Goal: Task Accomplishment & Management: Manage account settings

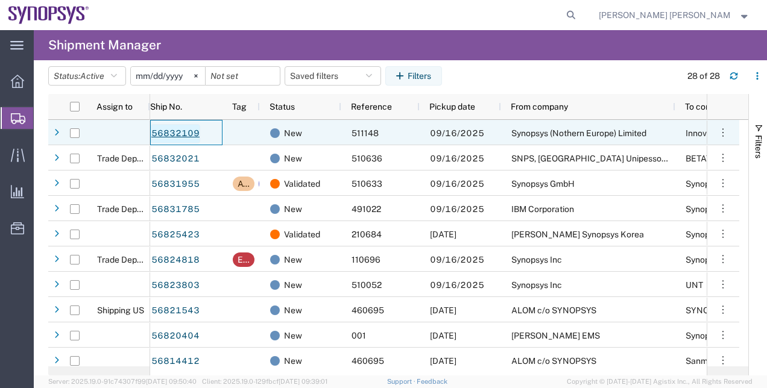
click at [168, 130] on link "56832109" at bounding box center [175, 133] width 49 height 19
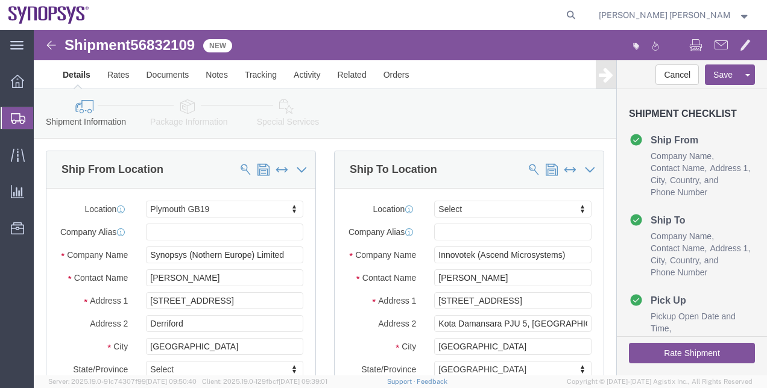
select select "63177"
select select
click div "Ship To Location Location My Profile Location [GEOGRAPHIC_DATA] DE04 Agrate Bri…"
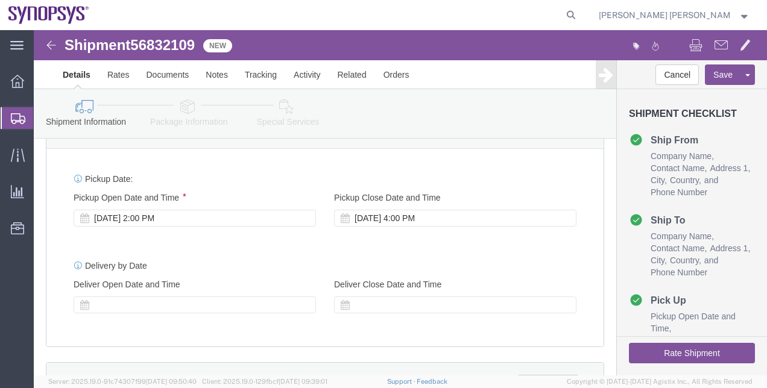
scroll to position [458, 0]
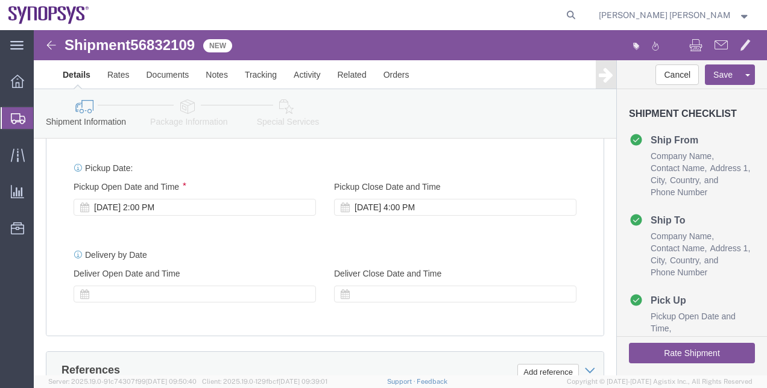
click button "Rate Shipment"
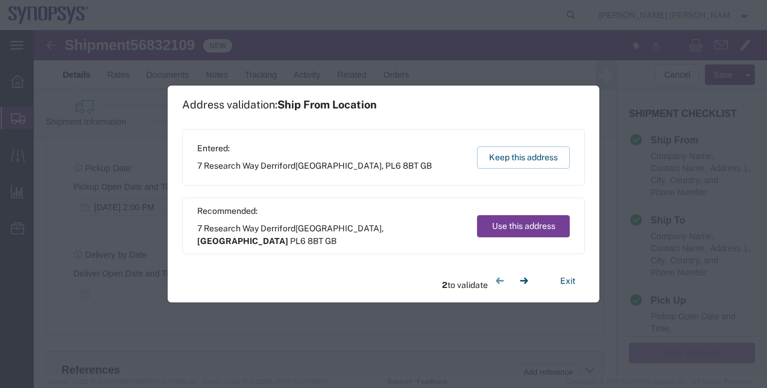
click at [538, 223] on button "Use this address" at bounding box center [523, 226] width 93 height 22
select select "ENG"
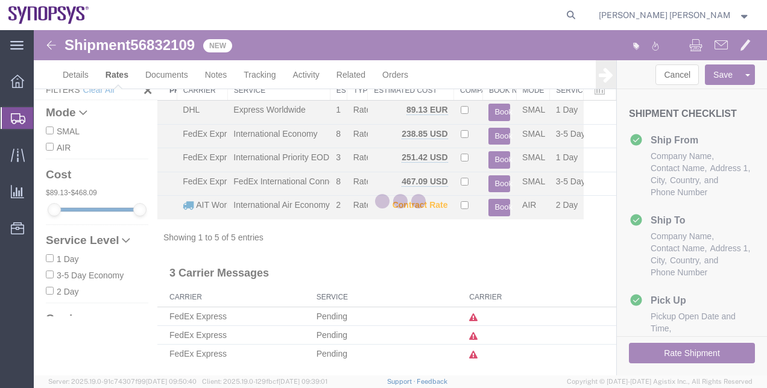
scroll to position [33, 0]
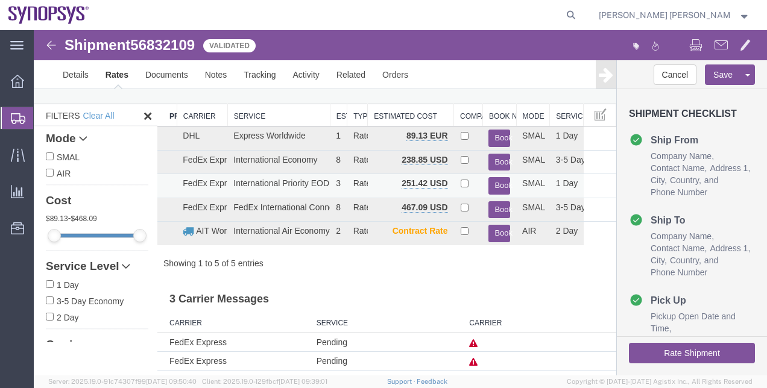
click at [490, 181] on button "Book" at bounding box center [499, 185] width 22 height 17
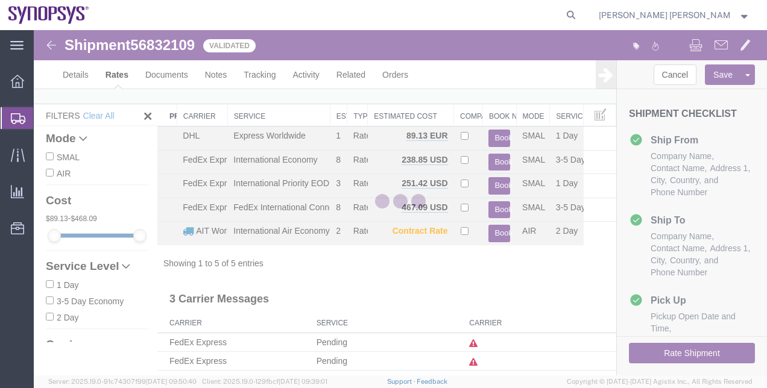
scroll to position [0, 0]
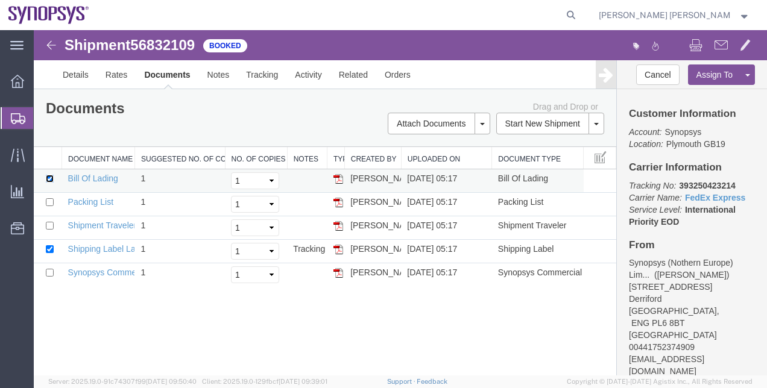
click at [51, 178] on input "checkbox" at bounding box center [50, 179] width 8 height 8
checkbox input "false"
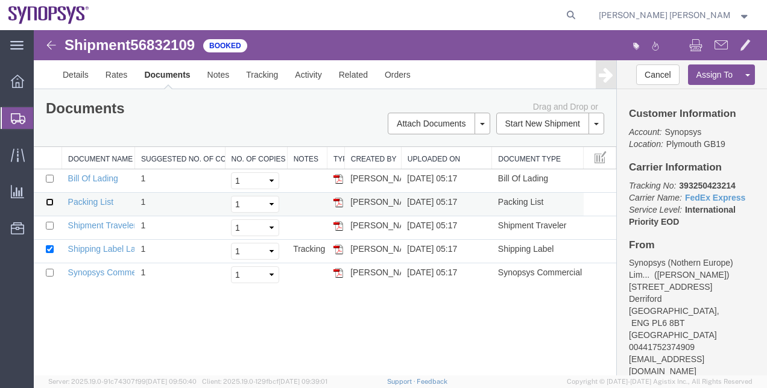
click at [51, 203] on input "checkbox" at bounding box center [50, 202] width 8 height 8
checkbox input "true"
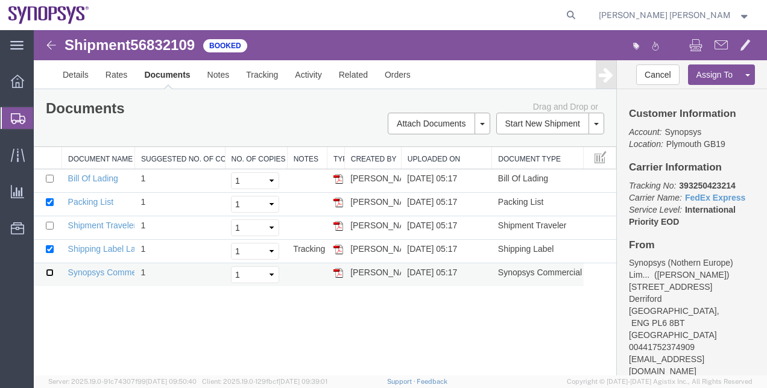
click at [48, 275] on input "checkbox" at bounding box center [50, 273] width 8 height 8
checkbox input "true"
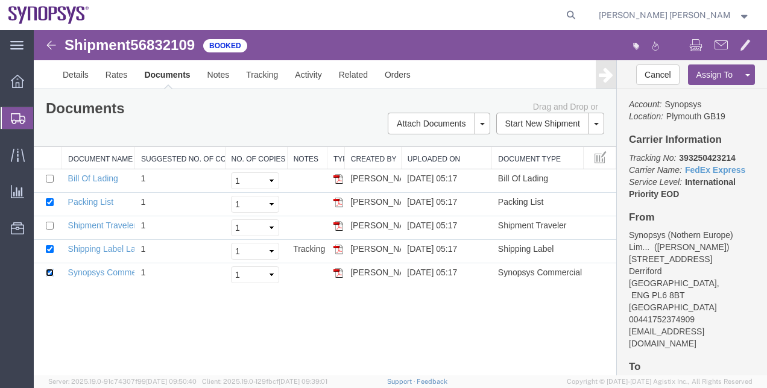
scroll to position [33, 0]
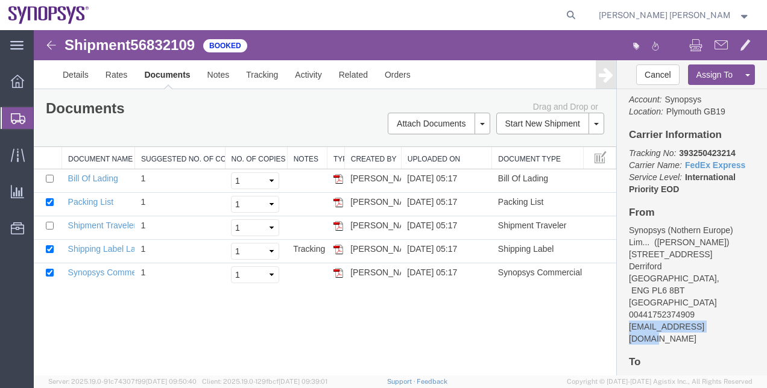
drag, startPoint x: 723, startPoint y: 316, endPoint x: 624, endPoint y: 316, distance: 99.5
click at [624, 316] on div "Customer Information Account: Synopsys Location: [GEOGRAPHIC_DATA] [GEOGRAPHIC_…" at bounding box center [692, 232] width 150 height 286
copy address "[EMAIL_ADDRESS][DOMAIN_NAME]"
click at [467, 163] on link "Email Documents" at bounding box center [437, 162] width 105 height 18
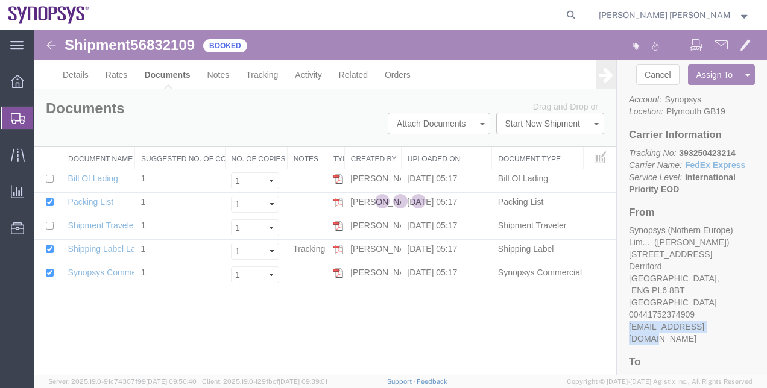
checkbox input "true"
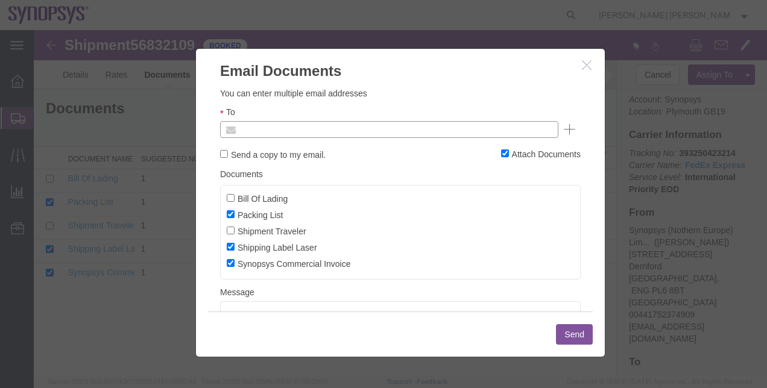
paste input "[EMAIL_ADDRESS][DOMAIN_NAME]"
click at [347, 134] on body "Shipment 56832109 5 of 5 Booked Details Rates Documents Notes Tracking Activity…" at bounding box center [400, 182] width 733 height 304
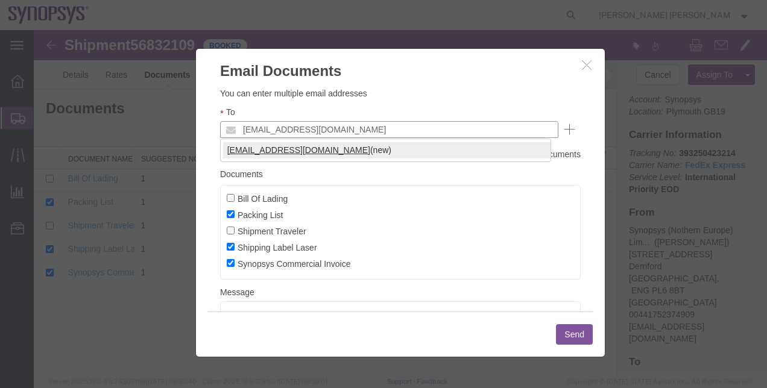
type input "[EMAIL_ADDRESS][DOMAIN_NAME]"
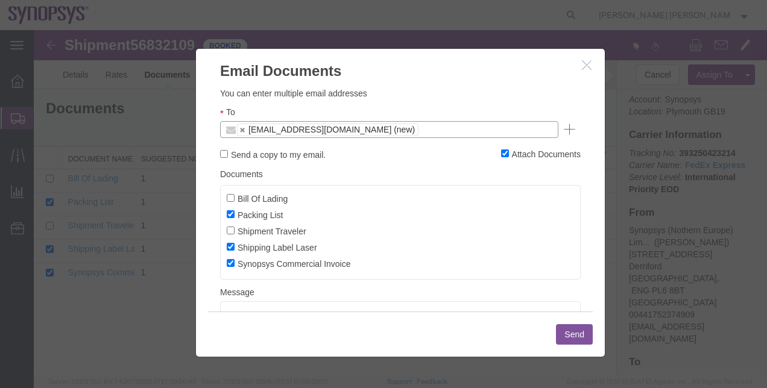
click at [571, 336] on button "Send" at bounding box center [574, 334] width 37 height 20
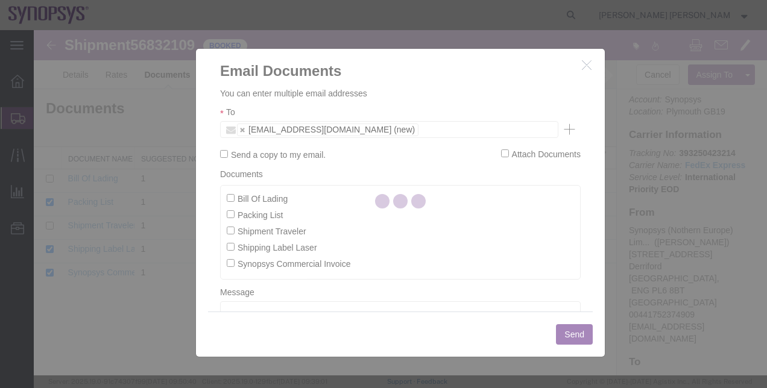
checkbox input "false"
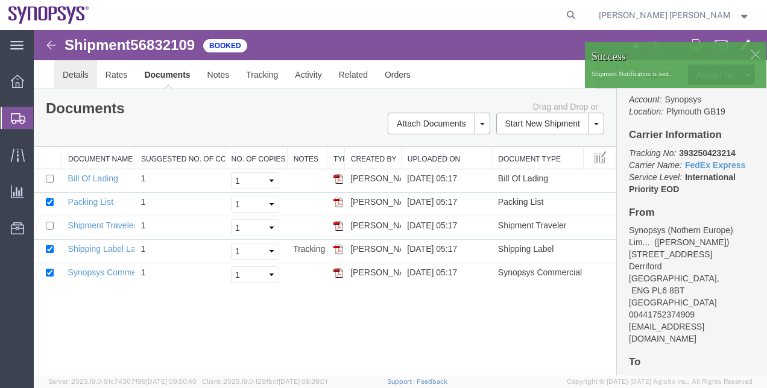
click at [76, 75] on link "Details" at bounding box center [75, 74] width 43 height 29
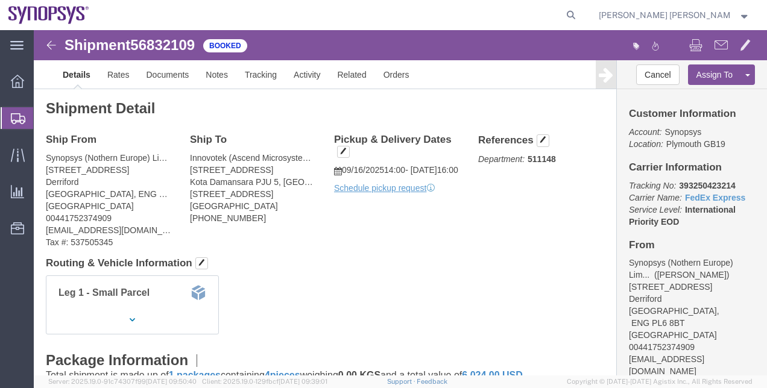
click p "Schedule pickup request"
click link "Schedule pickup request"
click at [0, 0] on span "Shipment Manager" at bounding box center [0, 0] width 0 height 0
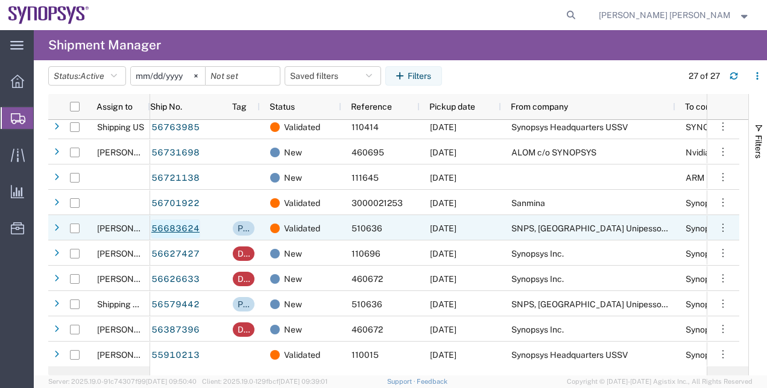
click at [167, 224] on link "56683624" at bounding box center [175, 228] width 49 height 19
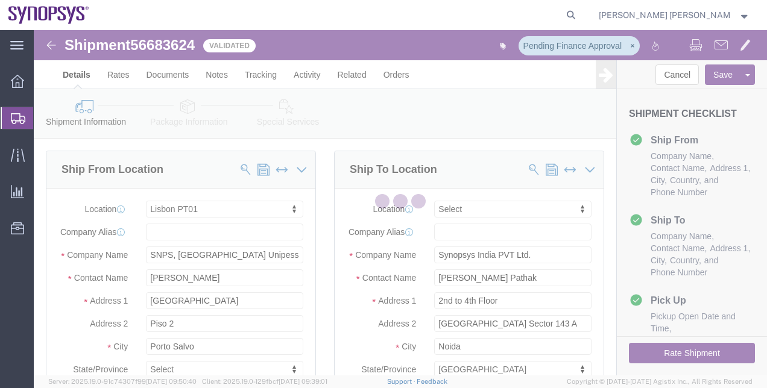
select select "63152"
select select
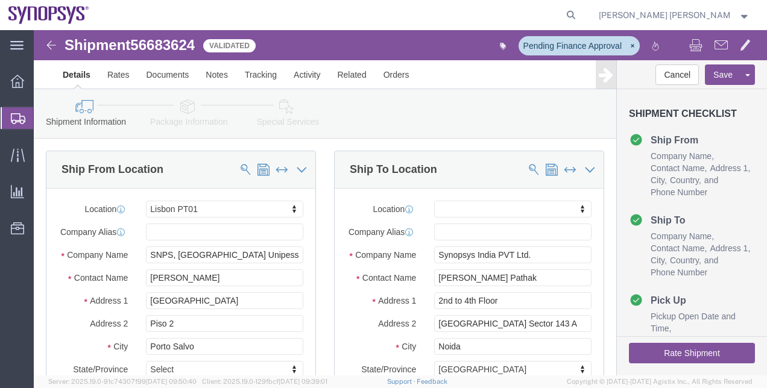
click link "Special Services"
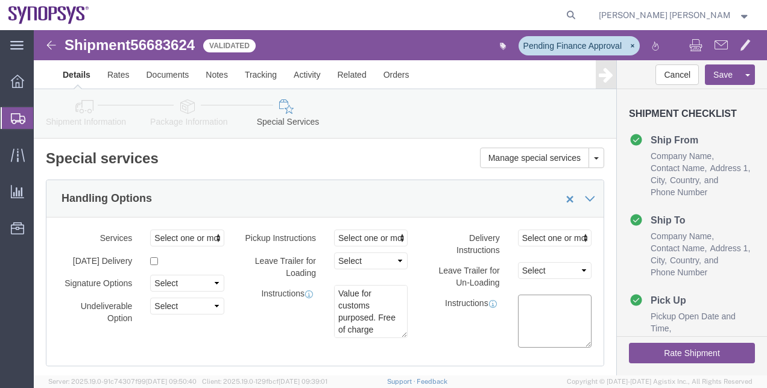
click div "Instructions"
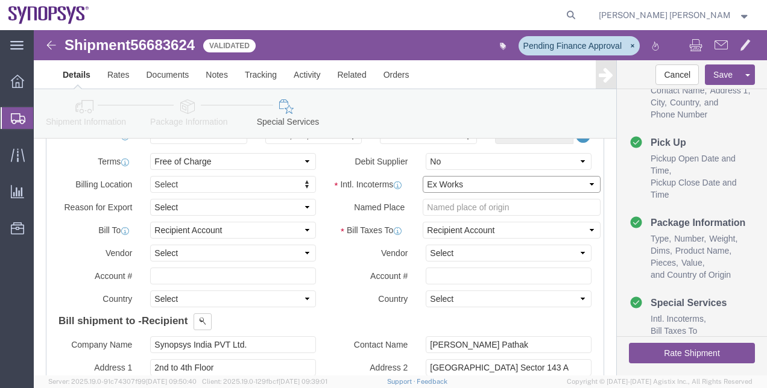
click select "Select Carriage Insurance Paid Carriage Paid To Cost and Freight Cost Insurance…"
select select "DAP"
click select "Select Carriage Insurance Paid Carriage Paid To Cost and Freight Cost Insurance…"
select select "SHIP"
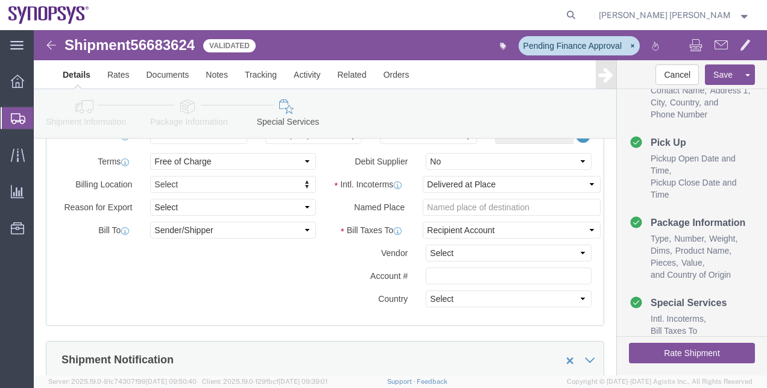
click div "Account #"
click link "Documents"
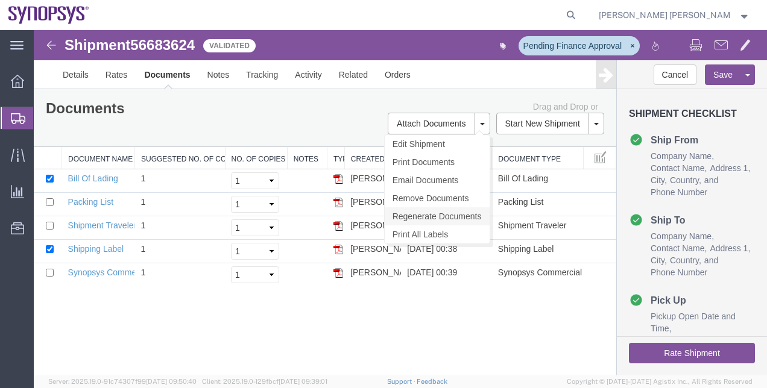
click at [462, 216] on link "Regenerate Documents" at bounding box center [437, 216] width 105 height 18
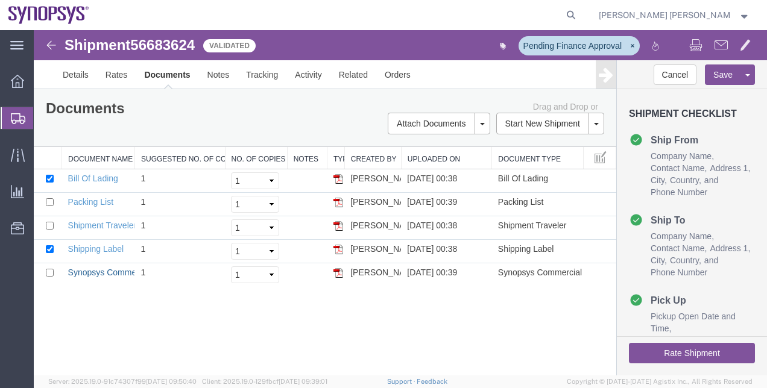
click at [99, 271] on link "Synopsys Commercial Invoice" at bounding box center [124, 273] width 113 height 10
click at [0, 0] on span "Shipment Manager" at bounding box center [0, 0] width 0 height 0
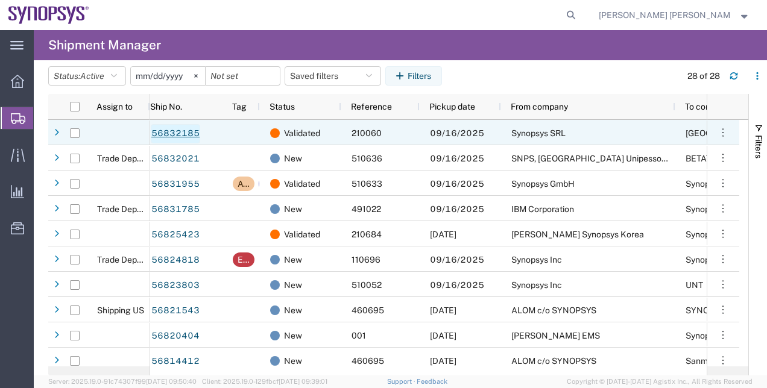
click at [179, 139] on link "56832185" at bounding box center [175, 133] width 49 height 19
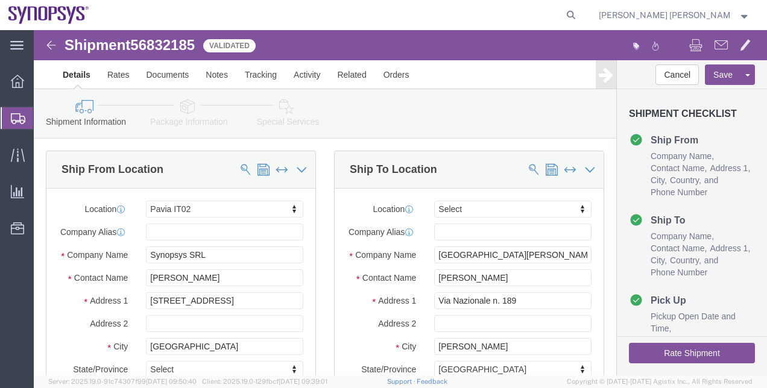
select select "63138"
select select
click div "Ship From Location Location Pavia IT02 My Profile Location Aachen DE04 Agrate B…"
click input "text"
type input "PRIME CONFERENCE"
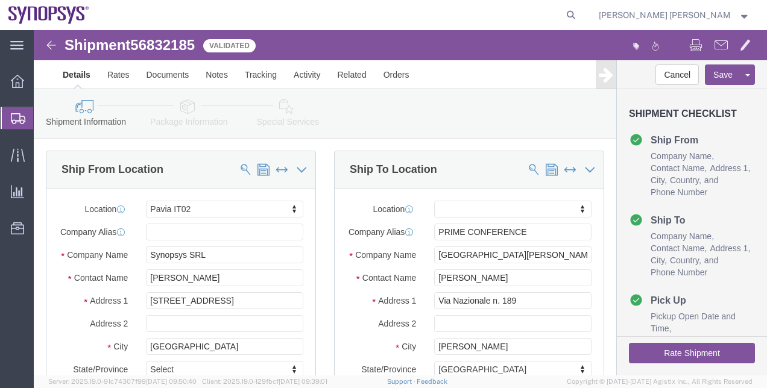
click div "Please fix the following errors Ship From Location Location Pavia IT02 My Profi…"
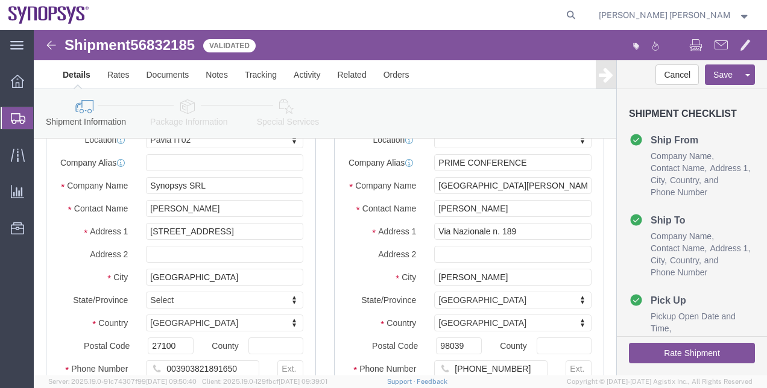
scroll to position [193, 0]
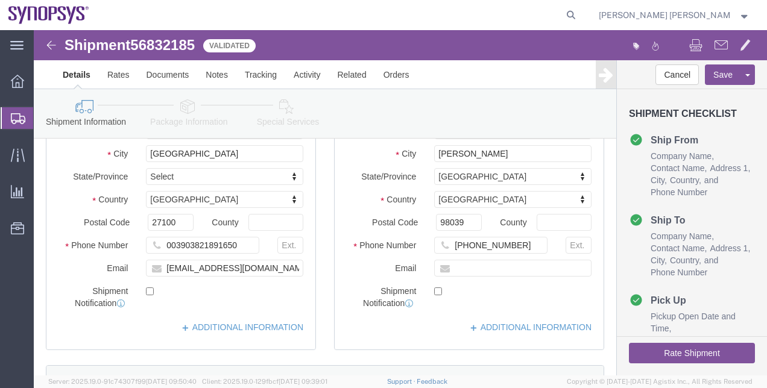
click button "Rate Shipment"
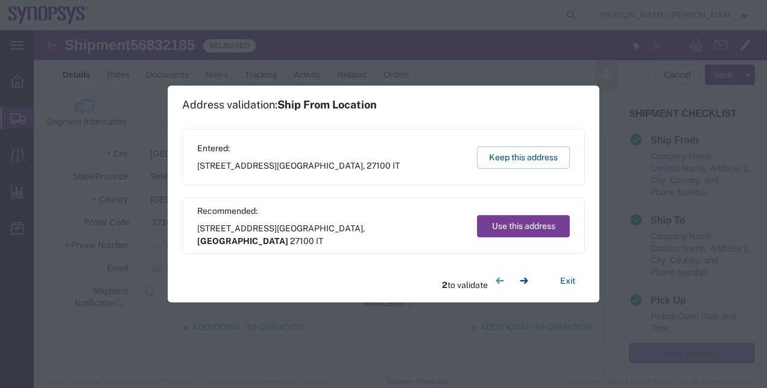
click at [514, 228] on button "Use this address" at bounding box center [523, 226] width 93 height 22
select select "09"
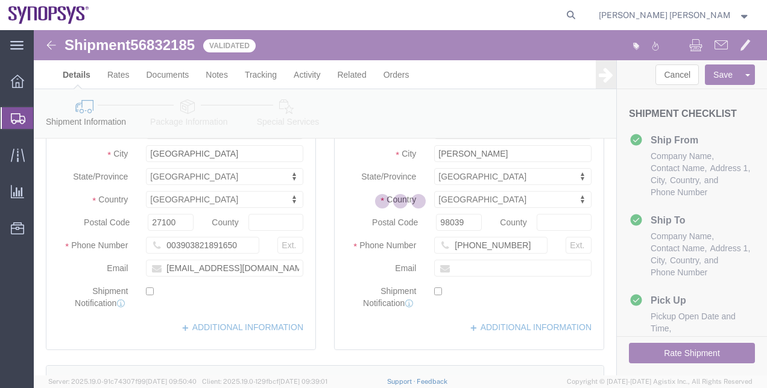
scroll to position [0, 0]
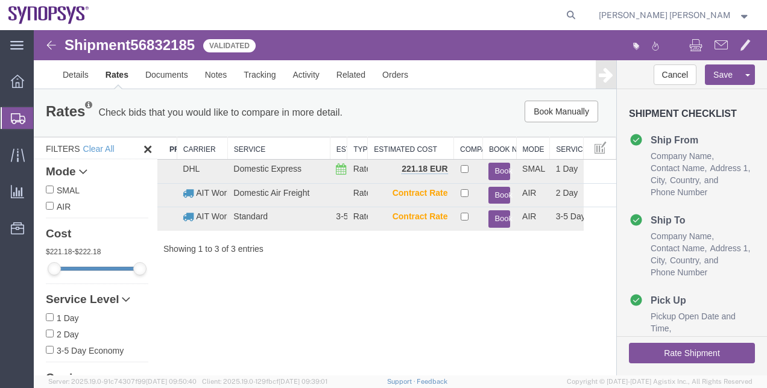
click at [467, 266] on div "Shipment 56832185 3 of 3 Validated Details Rates Documents Notes Tracking Activ…" at bounding box center [400, 202] width 733 height 345
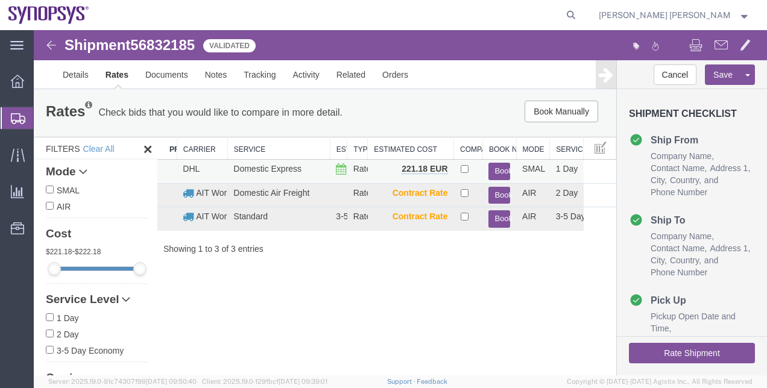
click at [496, 175] on button "Book" at bounding box center [499, 171] width 22 height 17
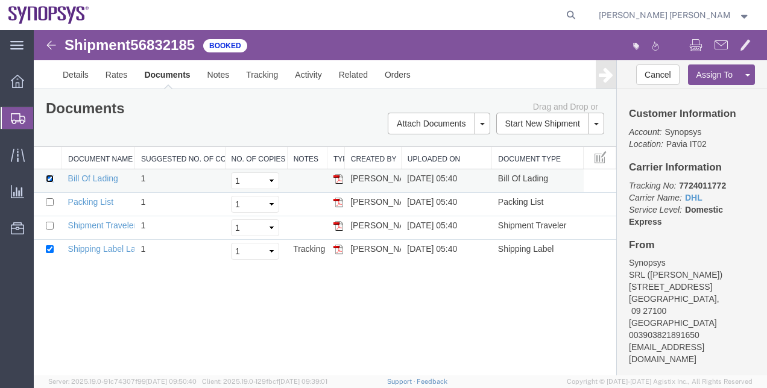
click at [49, 176] on input "checkbox" at bounding box center [50, 179] width 8 height 8
checkbox input "false"
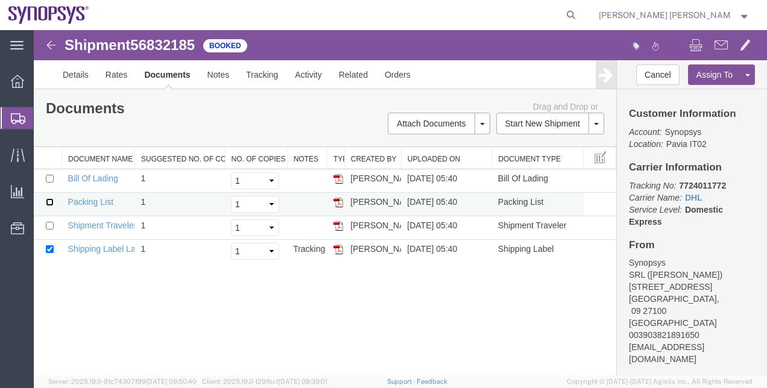
click at [48, 204] on input "checkbox" at bounding box center [50, 202] width 8 height 8
checkbox input "true"
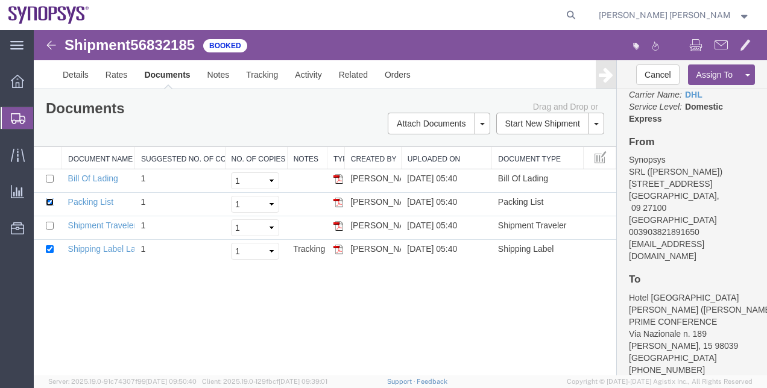
scroll to position [96, 0]
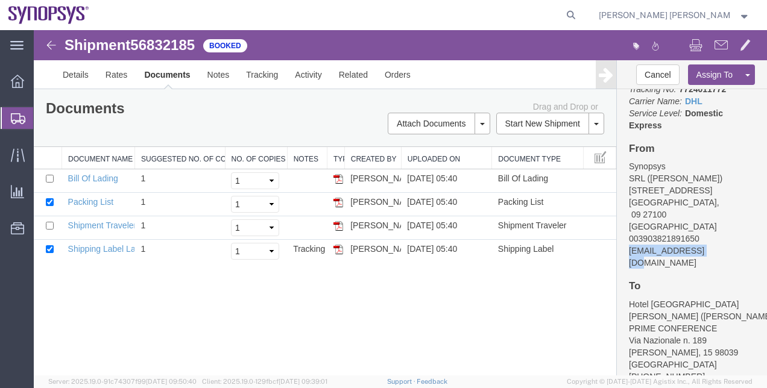
drag, startPoint x: 714, startPoint y: 234, endPoint x: 628, endPoint y: 236, distance: 86.8
click at [628, 236] on div "Customer Information Account: Synopsys Location: Pavia IT02 Carrier Information…" at bounding box center [692, 232] width 150 height 286
copy address "rosac@synopsys.com"
click at [478, 157] on link "Email Documents" at bounding box center [437, 162] width 105 height 18
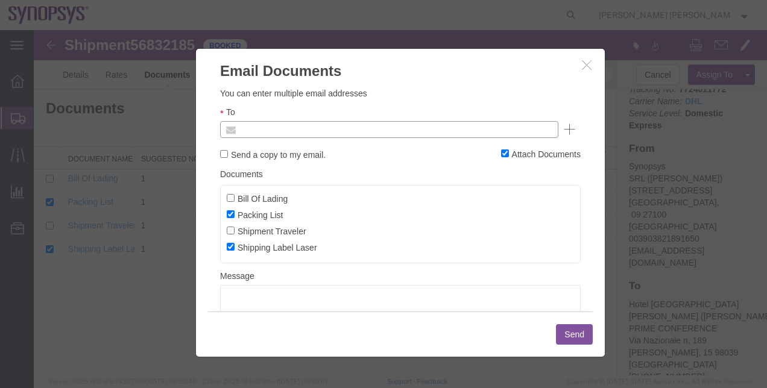
click at [341, 124] on input "text" at bounding box center [307, 130] width 141 height 16
paste input "rosac@synopsys.com"
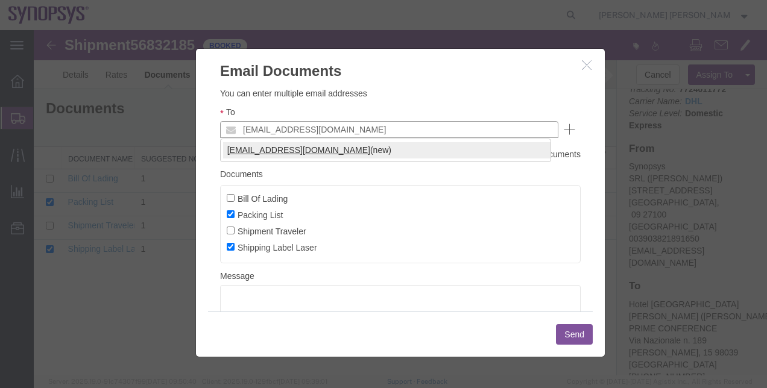
type input "rosac@synopsys.com"
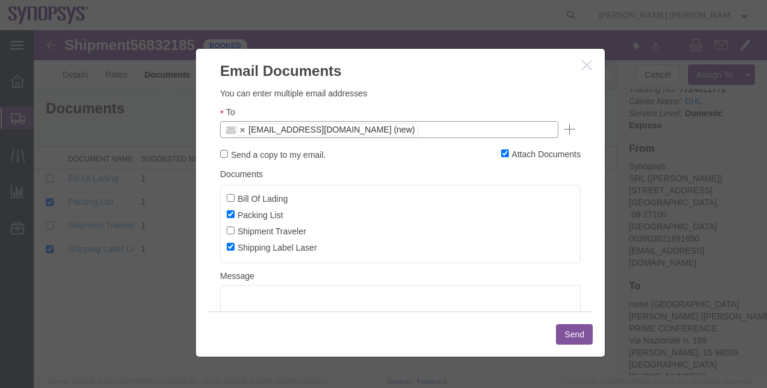
click at [316, 151] on label "Send a copy to my email." at bounding box center [272, 154] width 105 height 13
click at [228, 151] on input "Send a copy to my email." at bounding box center [224, 154] width 8 height 8
checkbox input "true"
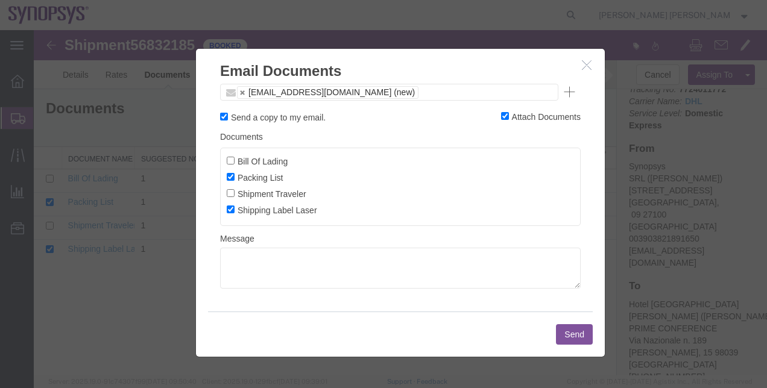
click at [571, 334] on button "Send" at bounding box center [574, 334] width 37 height 20
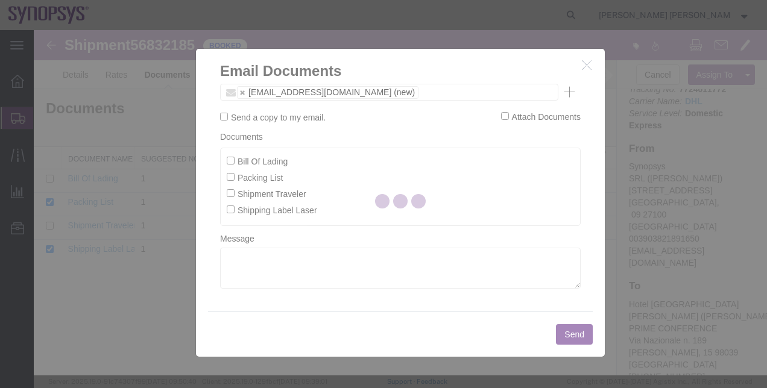
checkbox input "false"
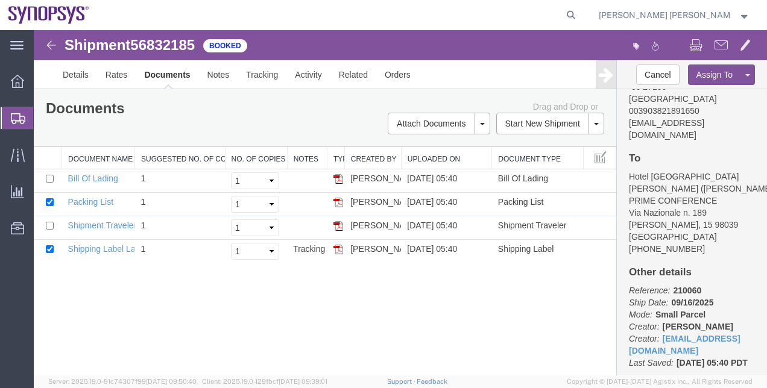
scroll to position [0, 0]
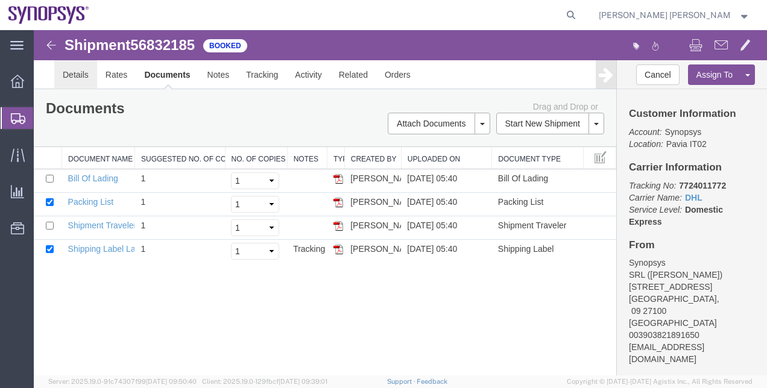
click at [90, 65] on link "Details" at bounding box center [75, 74] width 43 height 29
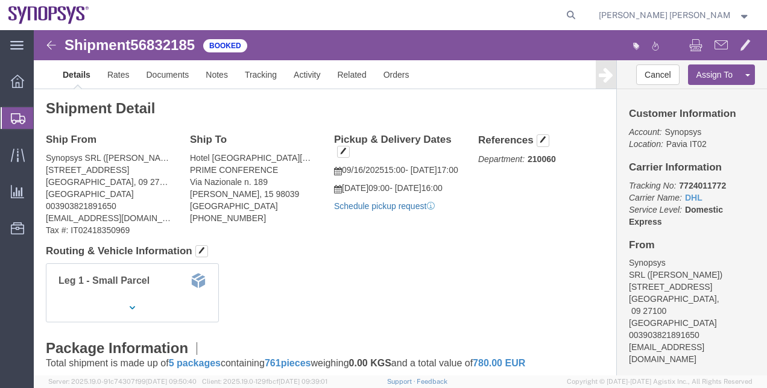
click link "Schedule pickup request"
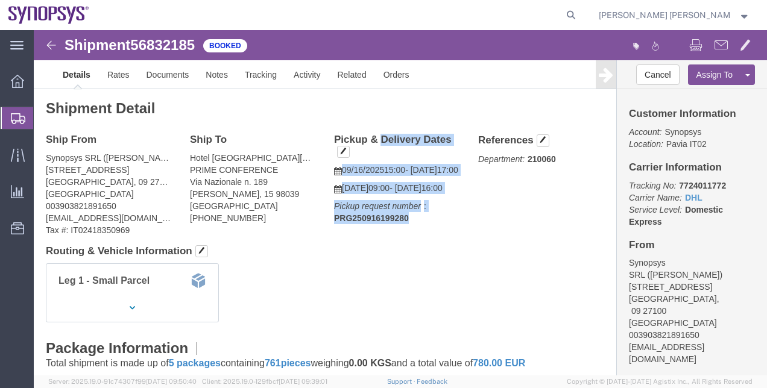
drag, startPoint x: 374, startPoint y: 215, endPoint x: 297, endPoint y: 106, distance: 133.5
click div "Pickup & Delivery Dates 09/16/2025 15:00 - 09/16/2025 17:00 09/18/2025 09:00 - …"
copy div "Pickup & Delivery Dates 09/16/2025 15:00 - 09/16/2025 17:00 09/18/2025 09:00 - …"
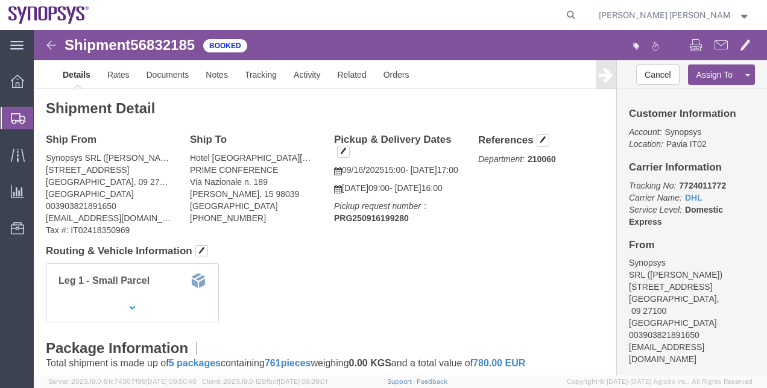
click div "Customer Information Account: Synopsys Location: Pavia IT02 Carrier Information…"
drag, startPoint x: 590, startPoint y: 152, endPoint x: 659, endPoint y: 166, distance: 71.3
click p "Tracking No: 7724011772 Carrier Name: DHL DHL Service Level: Domestic Express"
drag, startPoint x: 659, startPoint y: 166, endPoint x: 620, endPoint y: 157, distance: 40.1
click icon "Tracking No:"
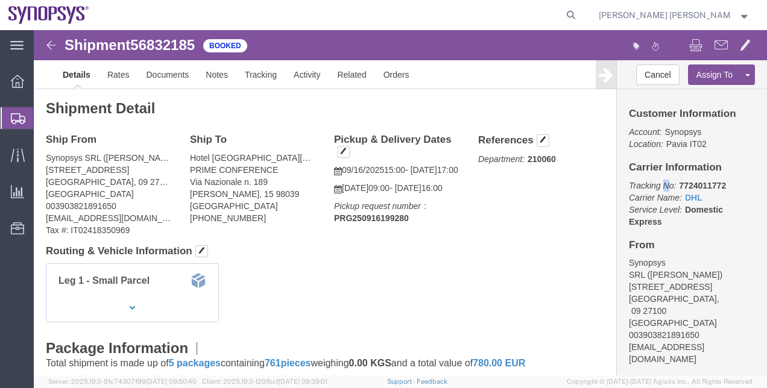
drag, startPoint x: 587, startPoint y: 152, endPoint x: 625, endPoint y: 145, distance: 39.1
click div "Customer Information Account: Synopsys Location: Pavia IT02 Carrier Information…"
drag, startPoint x: 625, startPoint y: 145, endPoint x: 581, endPoint y: 159, distance: 46.7
click div "Customer Information Account: Synopsys Location: Pavia IT02 Carrier Information…"
drag, startPoint x: 588, startPoint y: 153, endPoint x: 666, endPoint y: 164, distance: 77.9
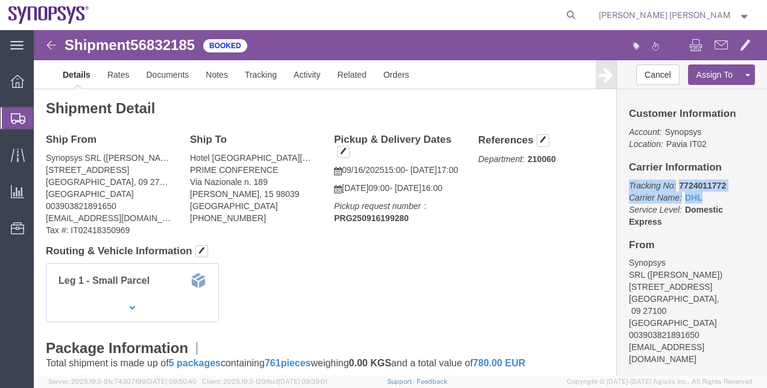
click p "Tracking No: 7724011772 Carrier Name: DHL DHL Service Level: Domestic Express"
copy p "Tracking No: 7724011772 Carrier Name: DHL DHL"
click at [0, 0] on span "Shipment Manager" at bounding box center [0, 0] width 0 height 0
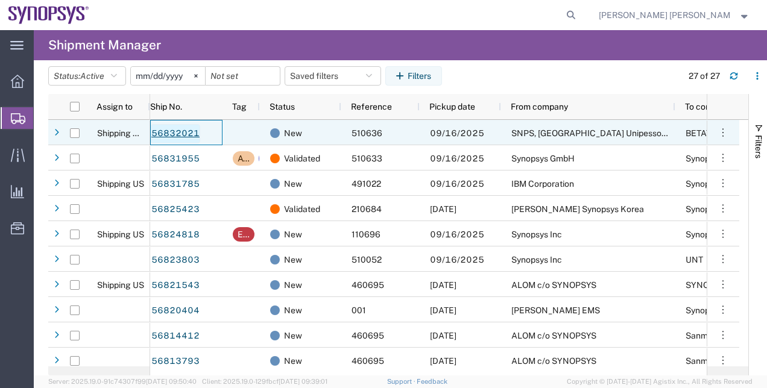
click at [172, 131] on link "56832021" at bounding box center [175, 133] width 49 height 19
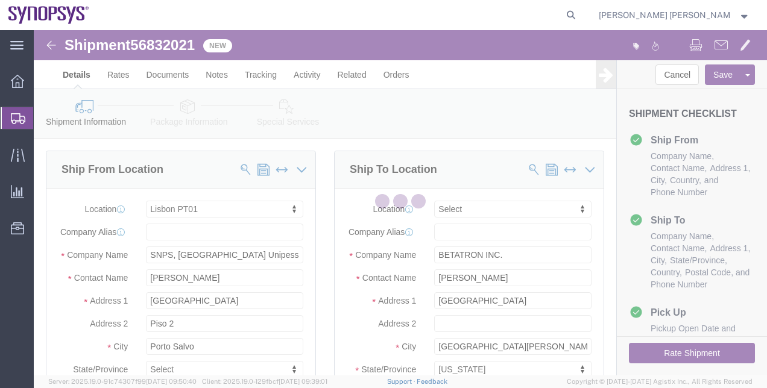
select select "63152"
select select
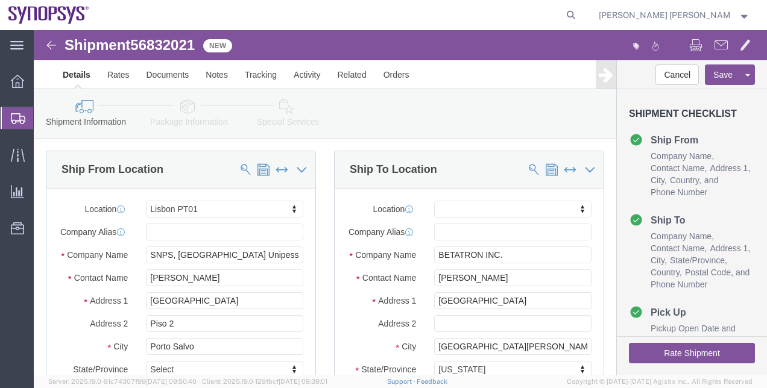
click div "Ship From Location Location Lisbon PT01 My Profile Location Aachen DE04 Agrate …"
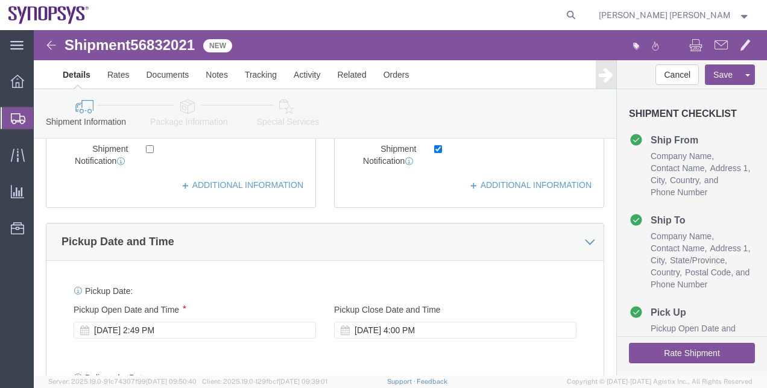
scroll to position [338, 0]
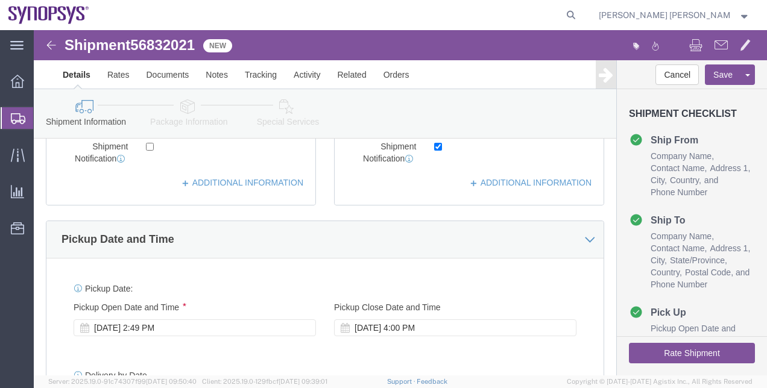
click button "Rate Shipment"
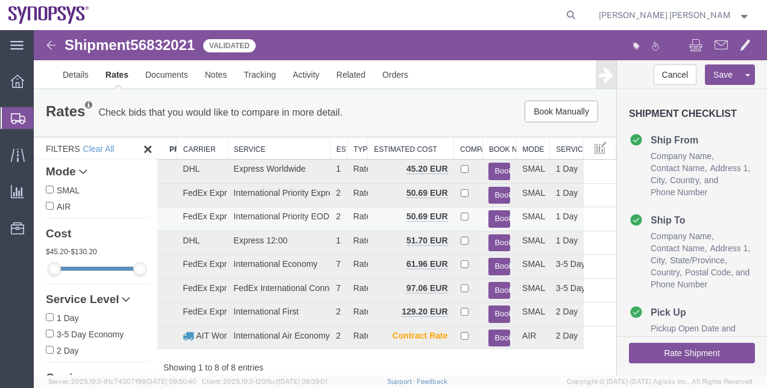
click at [491, 212] on button "Book" at bounding box center [499, 218] width 22 height 17
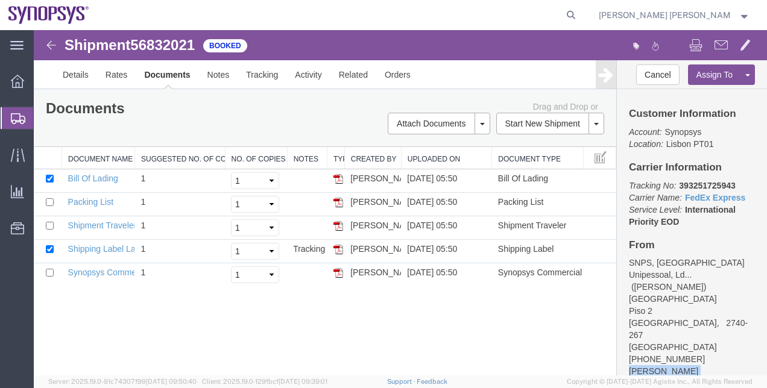
drag, startPoint x: 711, startPoint y: 345, endPoint x: 624, endPoint y: 345, distance: 86.8
click at [624, 345] on div "Customer Information Account: Synopsys Location: Lisbon PT01 Carrier Informatio…" at bounding box center [692, 232] width 150 height 286
copy address "leal@synopsys.com"
click at [48, 271] on input "checkbox" at bounding box center [50, 273] width 8 height 8
checkbox input "true"
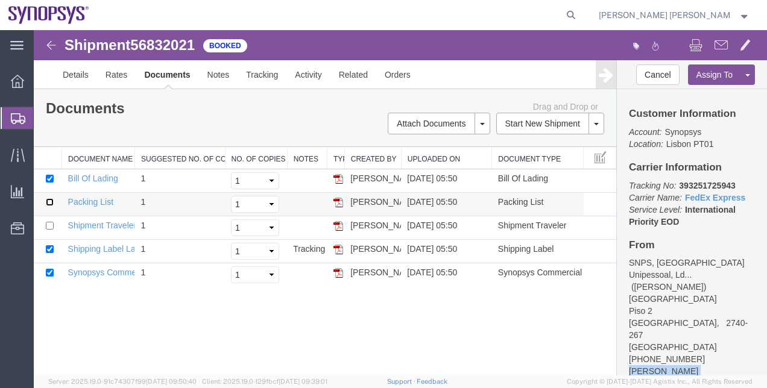
click at [48, 200] on input "checkbox" at bounding box center [50, 202] width 8 height 8
checkbox input "true"
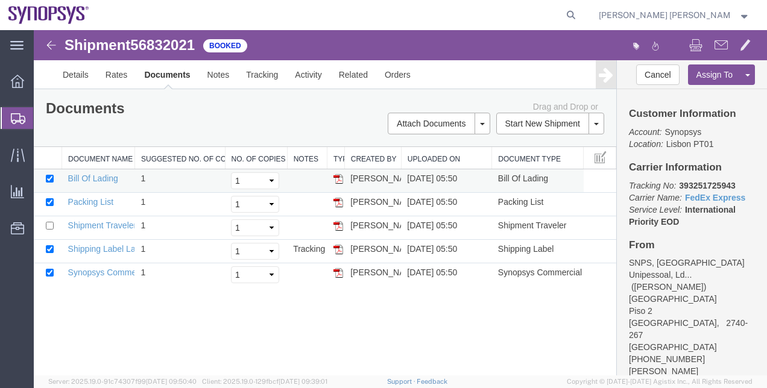
click at [51, 172] on td at bounding box center [48, 181] width 28 height 24
click at [51, 179] on input "checkbox" at bounding box center [50, 179] width 8 height 8
checkbox input "false"
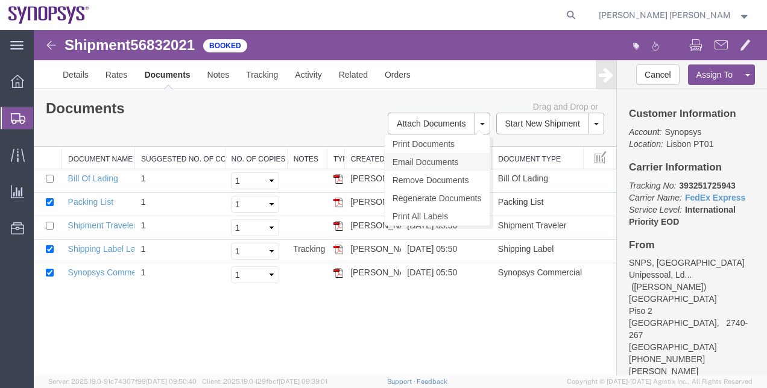
click at [468, 168] on link "Email Documents" at bounding box center [437, 162] width 105 height 18
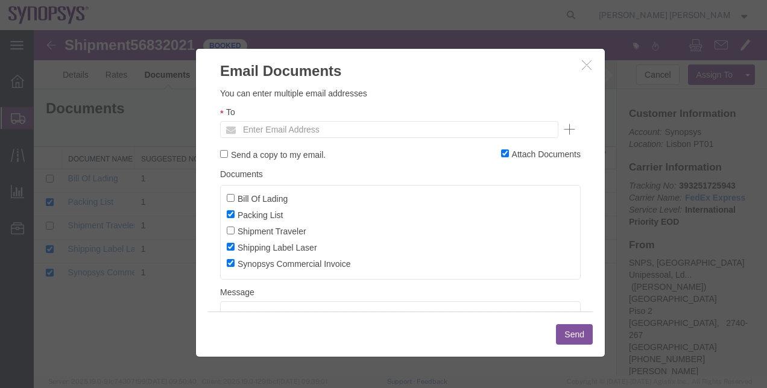
click at [436, 136] on ul "Enter Email Address" at bounding box center [389, 129] width 338 height 17
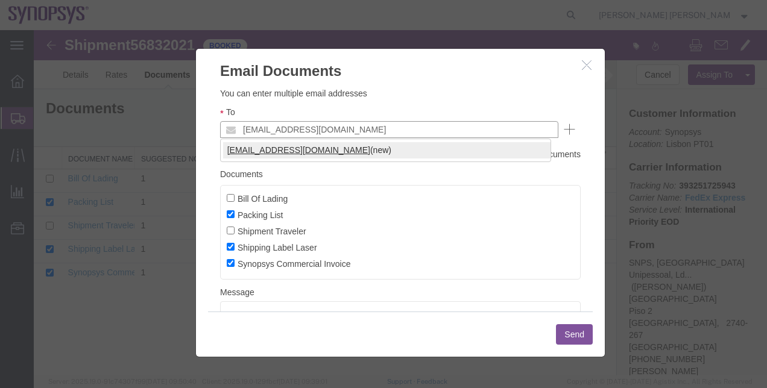
type input "marilia@synopsys.com"
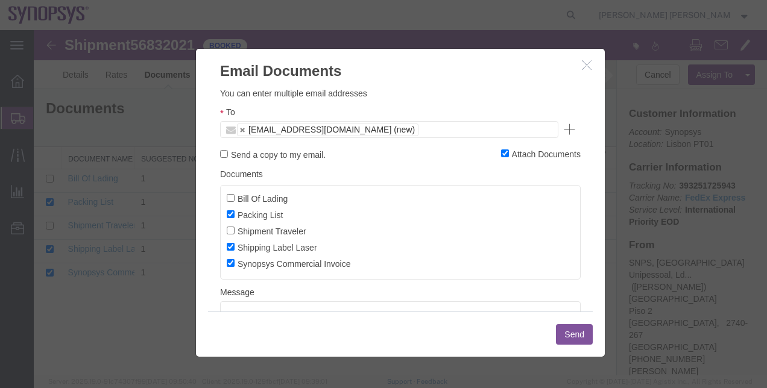
click at [562, 336] on button "Send" at bounding box center [574, 334] width 37 height 20
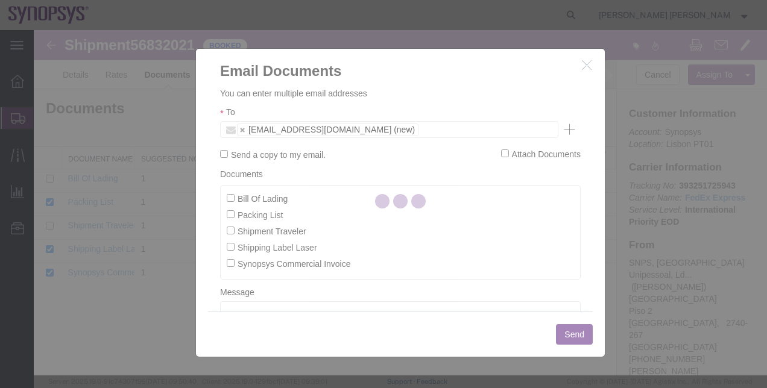
checkbox input "false"
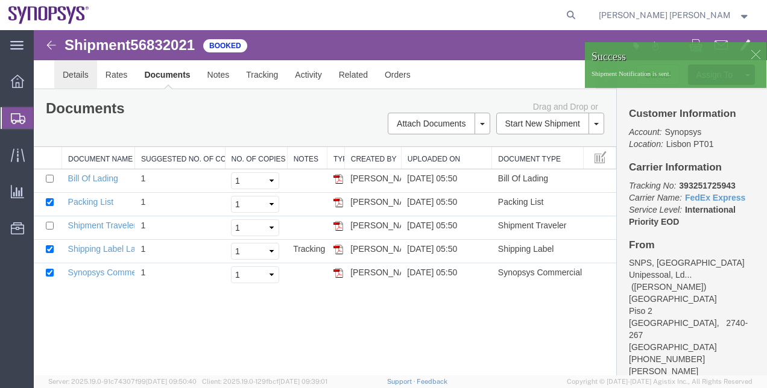
drag, startPoint x: 106, startPoint y: 100, endPoint x: 72, endPoint y: 70, distance: 45.3
click at [72, 70] on link "Details" at bounding box center [75, 74] width 43 height 29
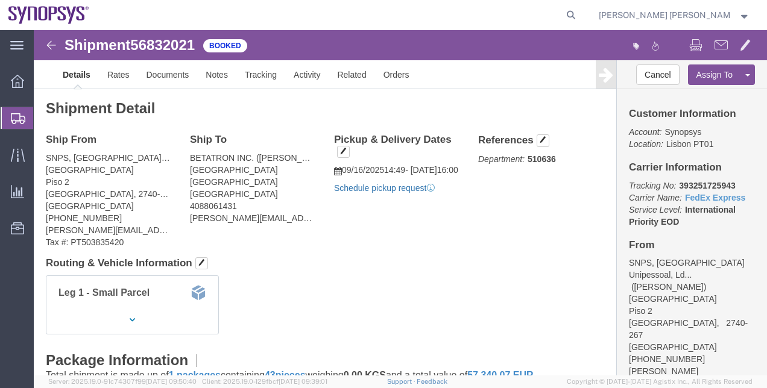
click link "Schedule pickup request"
click at [0, 0] on span "Shipment Manager" at bounding box center [0, 0] width 0 height 0
